Goal: Task Accomplishment & Management: Complete application form

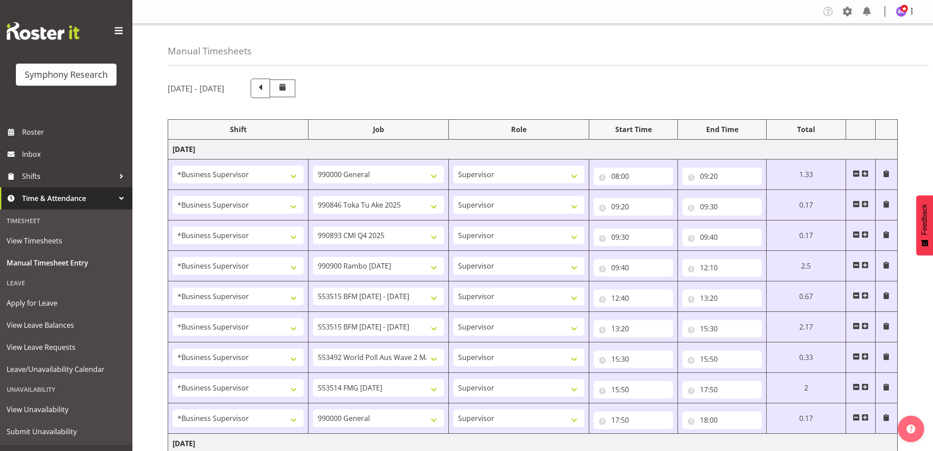
select select "1607"
select select "743"
select select "1607"
select select "9426"
select select "1607"
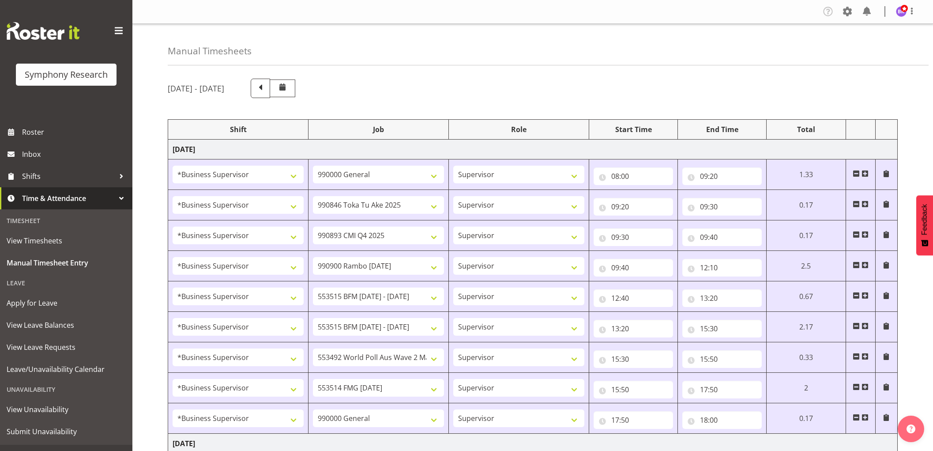
select select "10575"
select select "1607"
select select "10732"
select select "1607"
select select "10731"
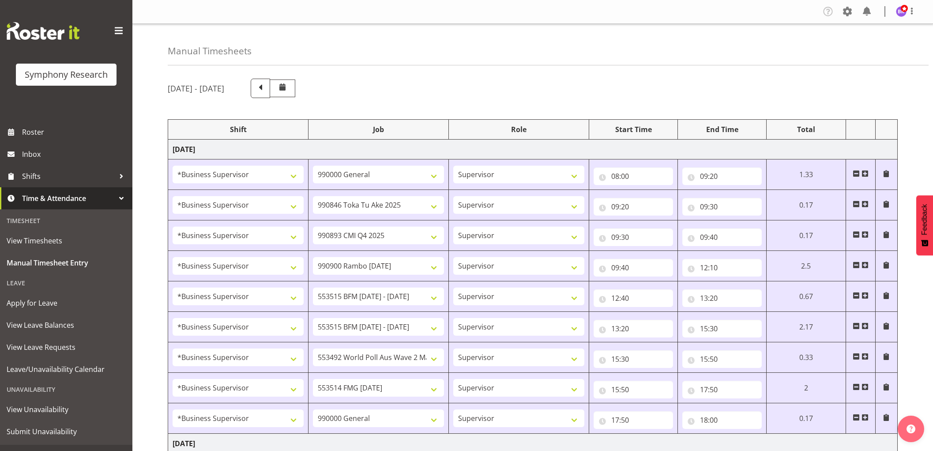
select select "1607"
select select "10731"
select select "1607"
select select "10499"
select select "1607"
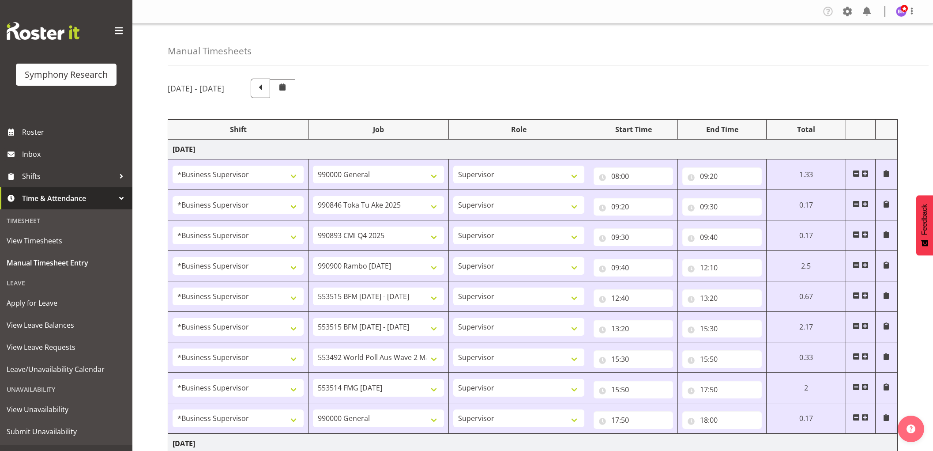
select select "10730"
select select "1607"
select select "743"
select select "1607"
select select "10527"
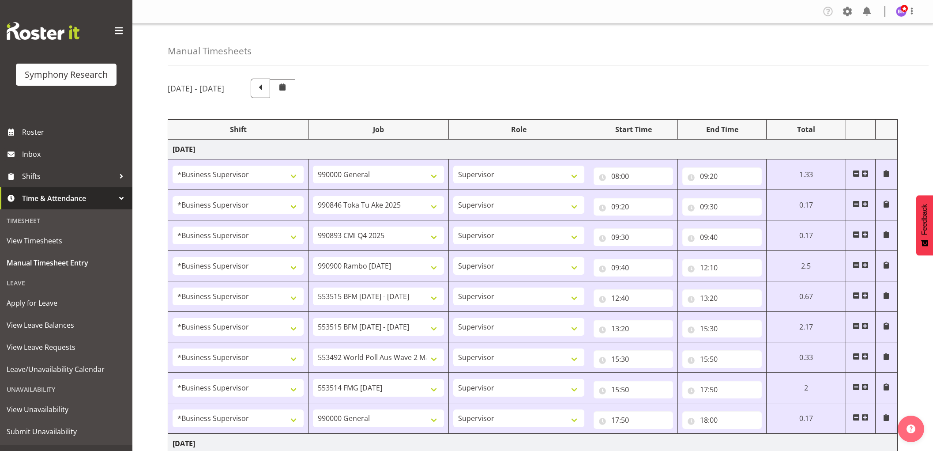
select select "1607"
select select "9426"
select select "1607"
select select "10575"
select select "1607"
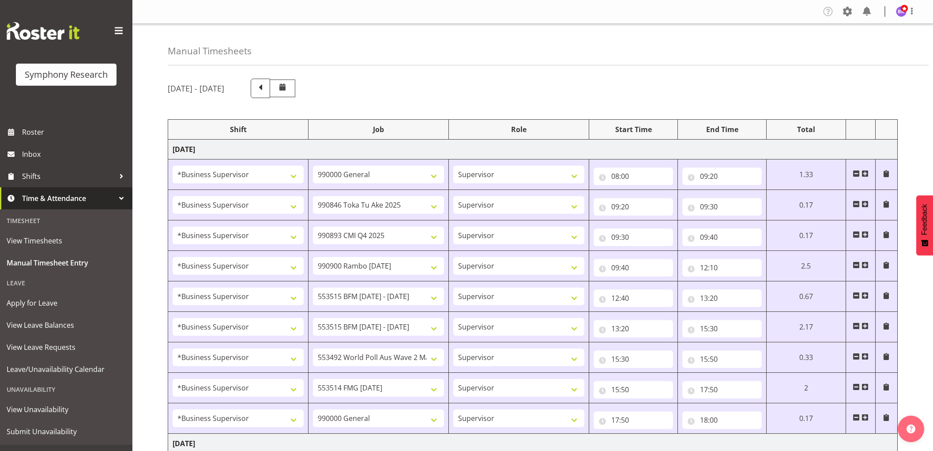
select select "10732"
select select "1607"
select select
select select "1607"
select select
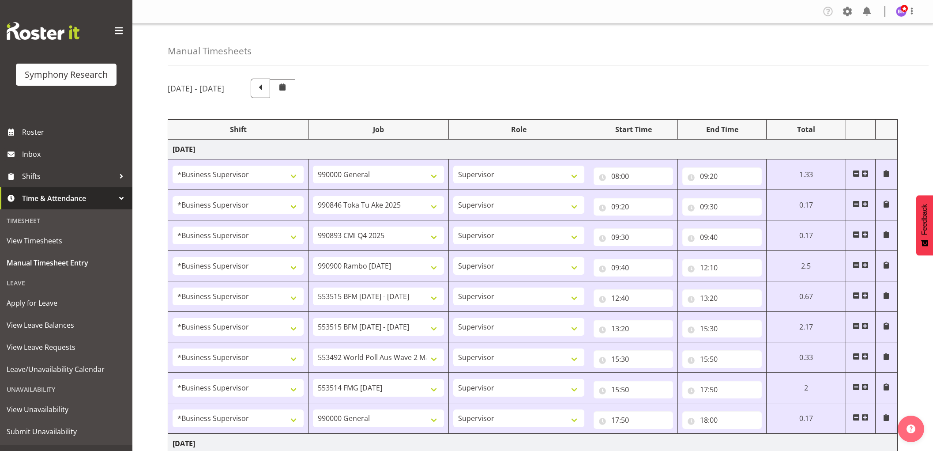
select select "1607"
select select "10730"
select select "1607"
select select "10499"
select select "1607"
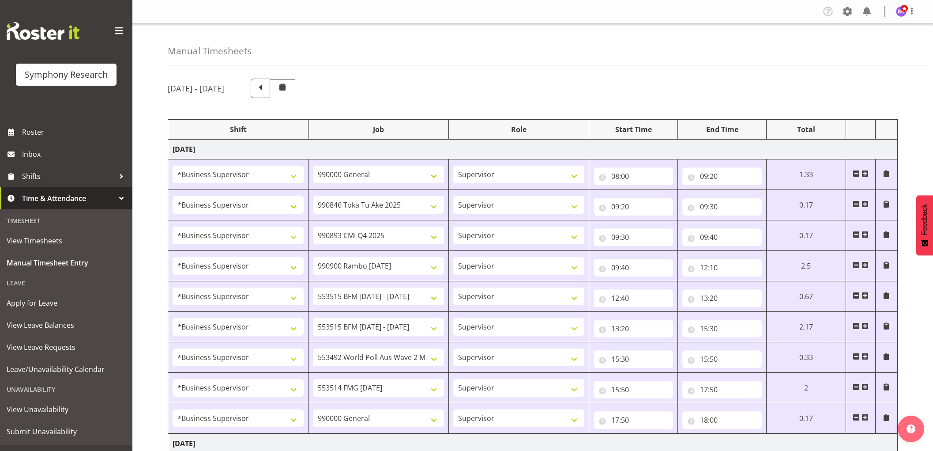
select select "743"
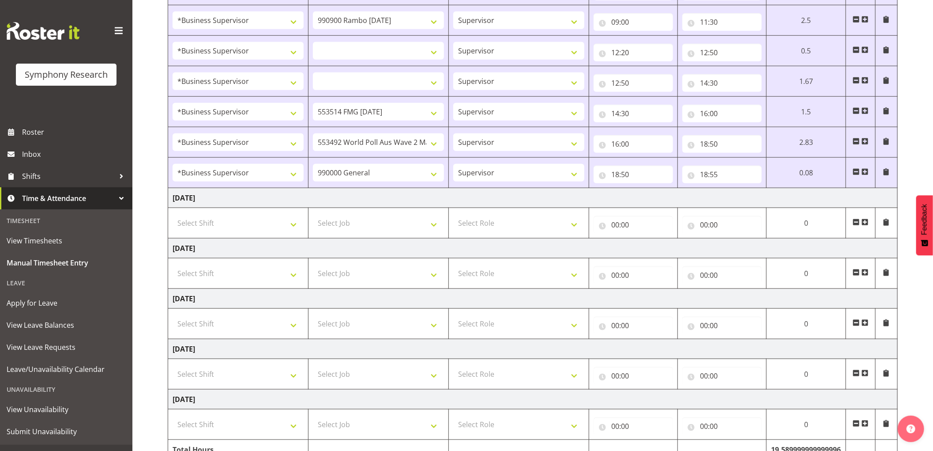
scroll to position [539, 0]
click at [275, 221] on select "Select Shift !!Weekend Residential (Roster IT Shift Label) *Business 9/10am ~ 4…" at bounding box center [238, 223] width 131 height 18
select select "1607"
click at [173, 215] on select "Select Shift !!Weekend Residential (Roster IT Shift Label) *Business 9/10am ~ 4…" at bounding box center [238, 223] width 131 height 18
select select
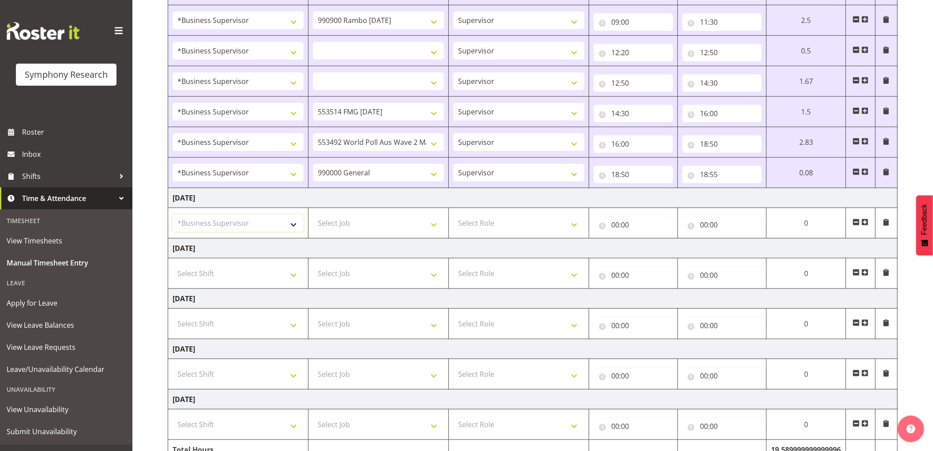
select select
drag, startPoint x: 346, startPoint y: 225, endPoint x: 351, endPoint y: 216, distance: 9.9
click at [346, 225] on select "Select Job 550060 IF Admin 553492 World Poll Aus Wave 2 Main 2025 553493 World …" at bounding box center [378, 223] width 131 height 18
select select "743"
click at [313, 215] on select "Select Job 550060 IF Admin 553492 World Poll Aus Wave 2 Main 2025 553493 World …" at bounding box center [378, 223] width 131 height 18
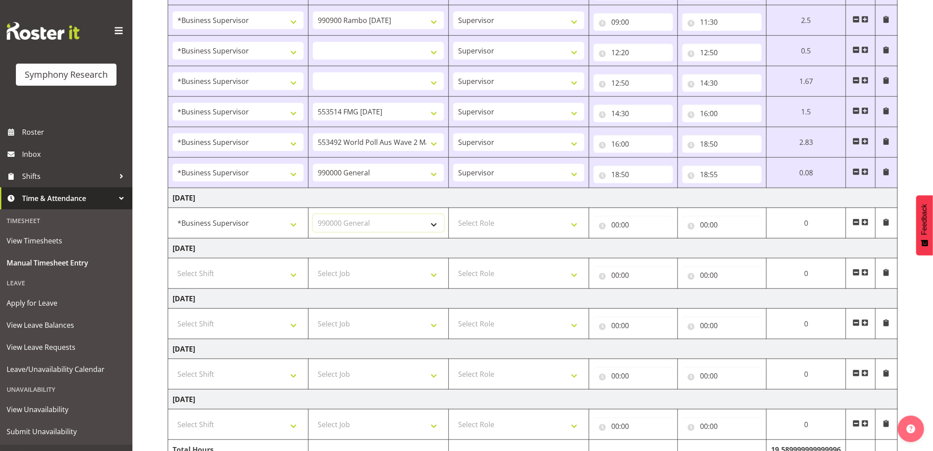
select select
drag, startPoint x: 504, startPoint y: 218, endPoint x: 505, endPoint y: 227, distance: 8.9
click at [504, 218] on select "Select Role Supervisor Interviewing Briefing" at bounding box center [518, 223] width 131 height 18
select select "45"
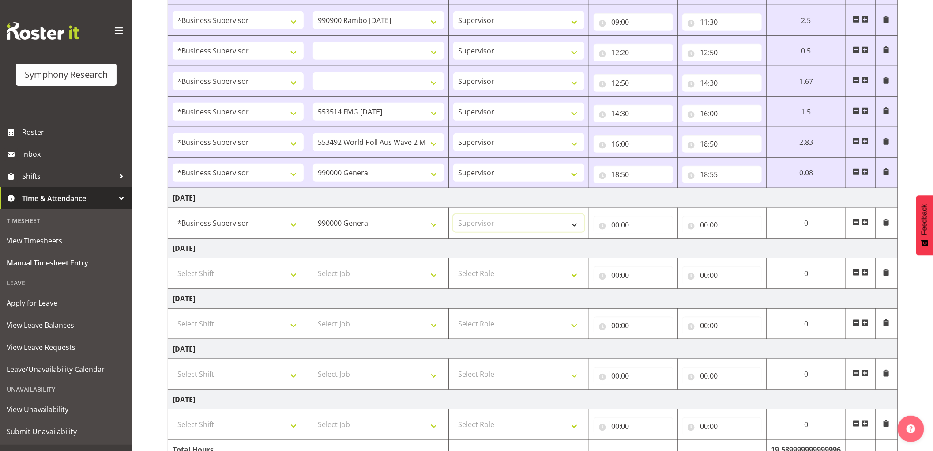
click at [453, 215] on select "Select Role Supervisor Interviewing Briefing" at bounding box center [518, 223] width 131 height 18
select select
click at [615, 222] on input "00:00" at bounding box center [633, 225] width 79 height 18
click at [650, 248] on select "00 01 02 03 04 05 06 07 08 09 10 11 12 13 14 15 16 17 18 19 20 21 22 23" at bounding box center [654, 248] width 20 height 18
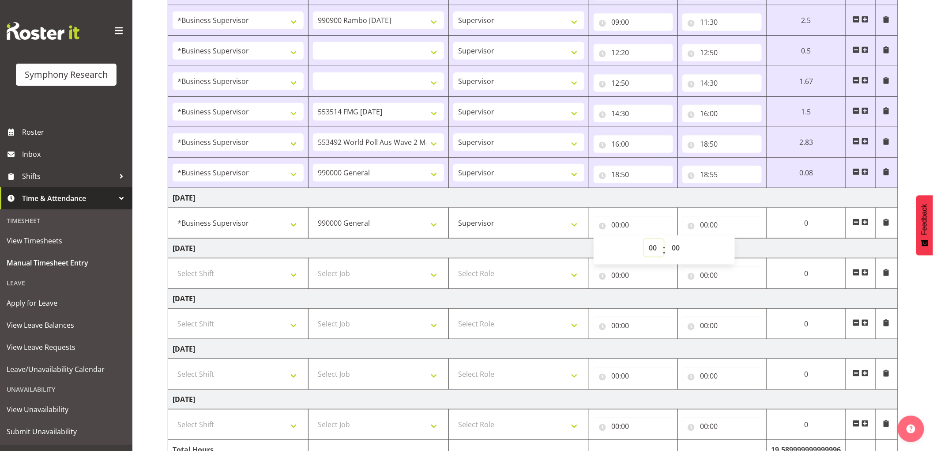
select select "8"
click at [644, 240] on select "00 01 02 03 04 05 06 07 08 09 10 11 12 13 14 15 16 17 18 19 20 21 22 23" at bounding box center [654, 248] width 20 height 18
select select
type input "08:00"
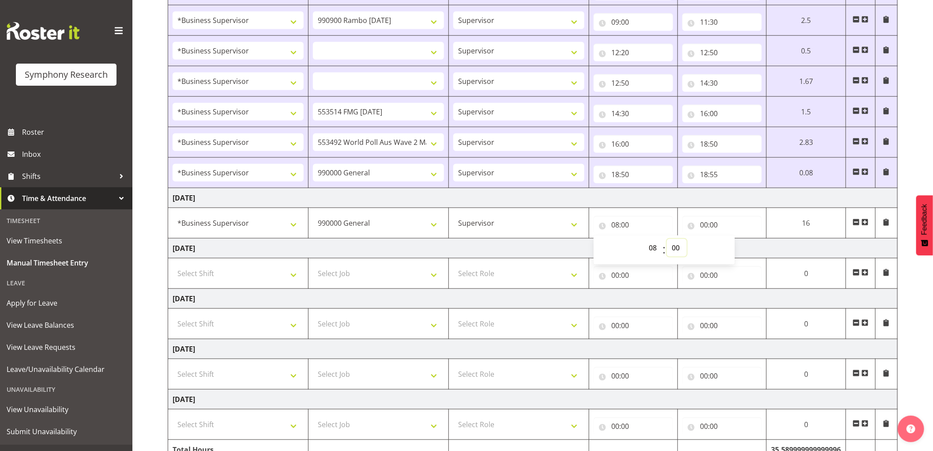
click at [669, 249] on select "00 01 02 03 04 05 06 07 08 09 10 11 12 13 14 15 16 17 18 19 20 21 22 23 24 25 2…" at bounding box center [677, 248] width 20 height 18
select select "15"
click at [667, 240] on select "00 01 02 03 04 05 06 07 08 09 10 11 12 13 14 15 16 17 18 19 20 21 22 23 24 25 2…" at bounding box center [677, 248] width 20 height 18
select select
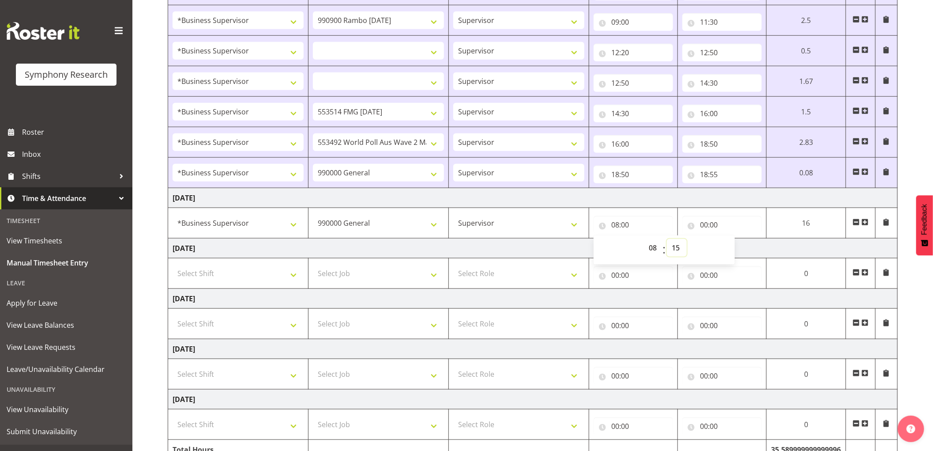
type input "08:15"
click at [702, 224] on input "00:00" at bounding box center [721, 225] width 79 height 18
click at [737, 251] on select "00 01 02 03 04 05 06 07 08 09 10 11 12 13 14 15 16 17 18 19 20 21 22 23" at bounding box center [743, 248] width 20 height 18
select select "8"
click at [733, 240] on select "00 01 02 03 04 05 06 07 08 09 10 11 12 13 14 15 16 17 18 19 20 21 22 23" at bounding box center [743, 248] width 20 height 18
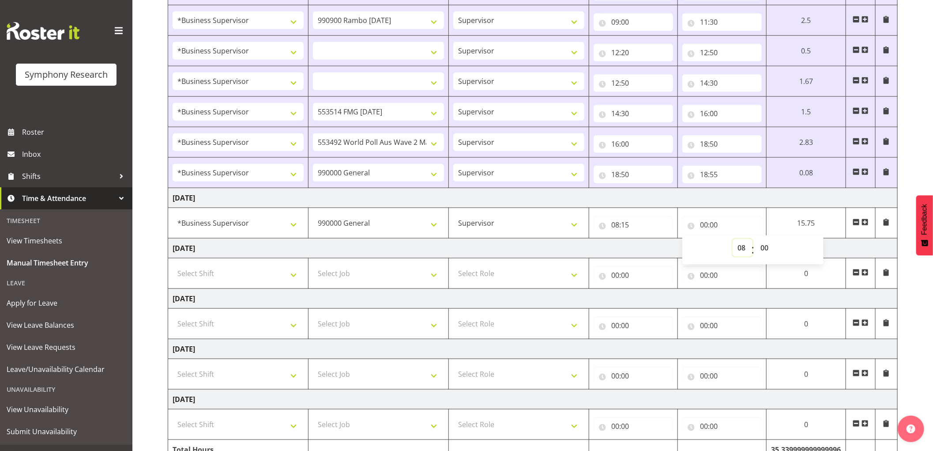
select select
type input "08:00"
click at [762, 242] on select "00 01 02 03 04 05 06 07 08 09 10 11 12 13 14 15 16 17 18 19 20 21 22 23 24 25 2…" at bounding box center [766, 248] width 20 height 18
select select "30"
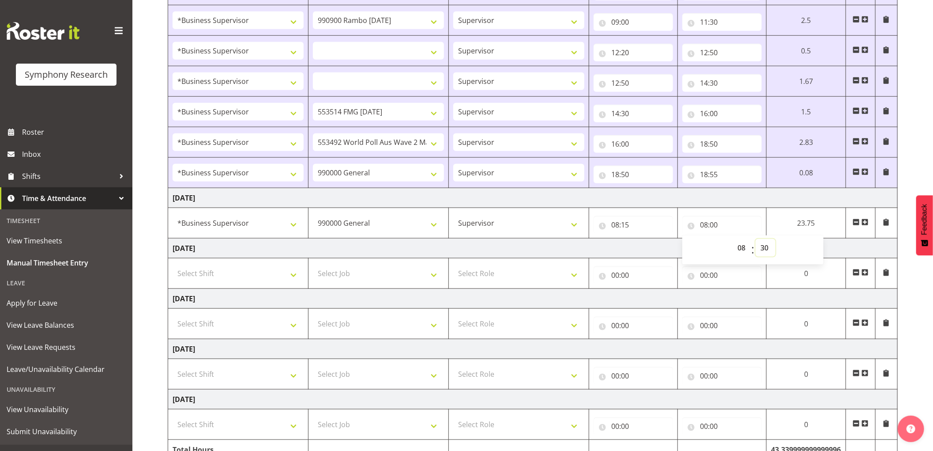
click at [756, 240] on select "00 01 02 03 04 05 06 07 08 09 10 11 12 13 14 15 16 17 18 19 20 21 22 23 24 25 2…" at bounding box center [766, 248] width 20 height 18
select select
type input "08:30"
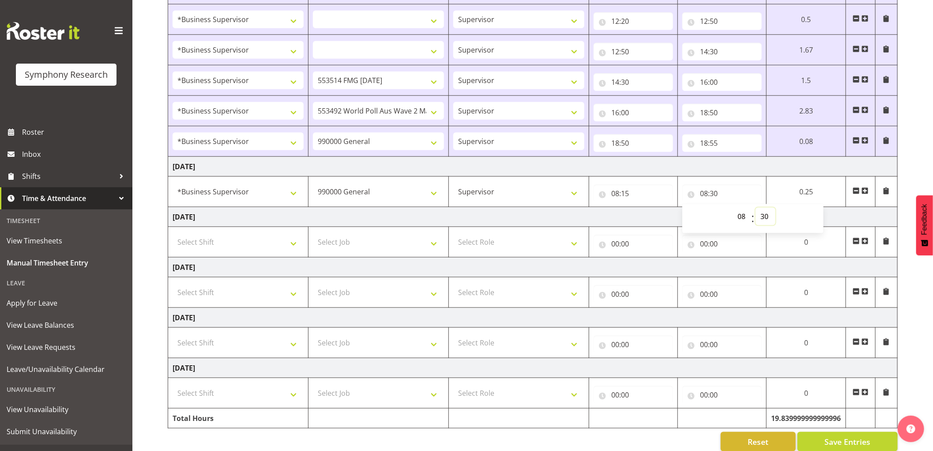
scroll to position [588, 0]
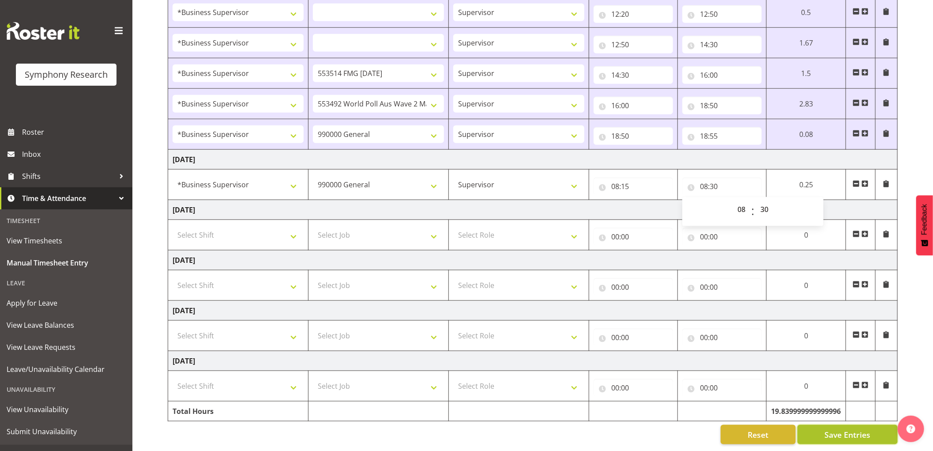
click at [829, 429] on span "Save Entries" at bounding box center [848, 434] width 46 height 11
select select
